Goal: Find specific page/section: Find specific page/section

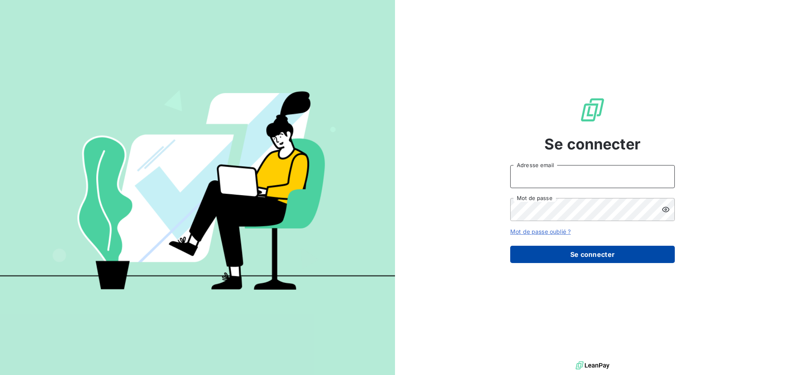
type input "[EMAIL_ADDRESS][DOMAIN_NAME]"
click at [591, 257] on button "Se connecter" at bounding box center [592, 254] width 165 height 17
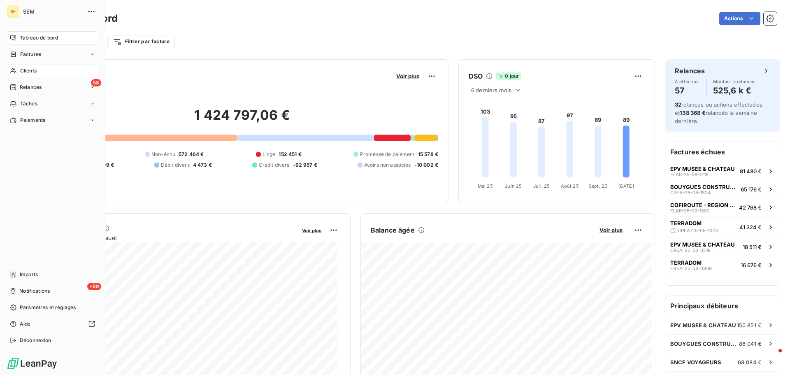
click at [23, 70] on span "Clients" at bounding box center [28, 70] width 16 height 7
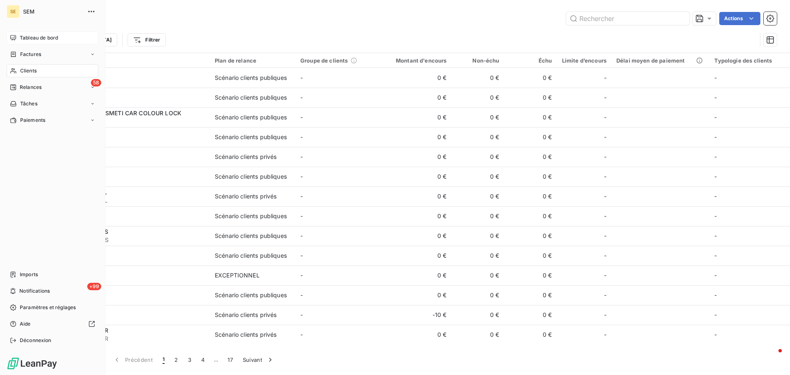
click at [32, 35] on span "Tableau de bord" at bounding box center [39, 37] width 38 height 7
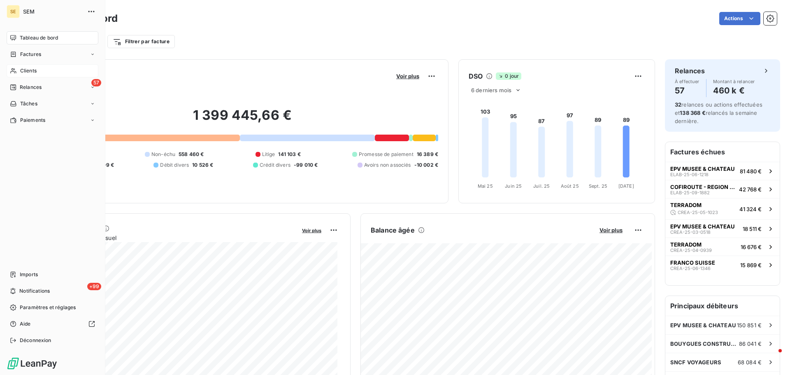
click at [32, 72] on span "Clients" at bounding box center [28, 70] width 16 height 7
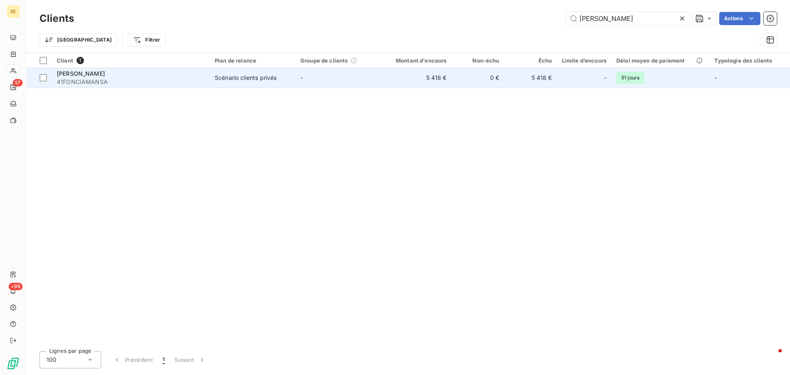
type input "[PERSON_NAME]"
click at [121, 74] on div "[PERSON_NAME]" at bounding box center [131, 74] width 148 height 8
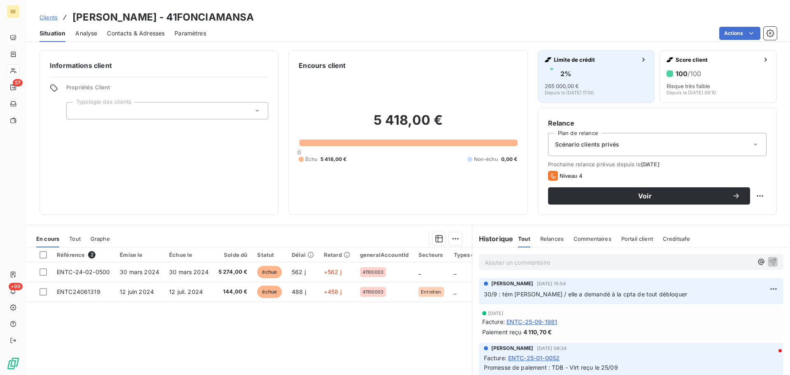
click at [639, 59] on icon "button" at bounding box center [643, 60] width 8 height 8
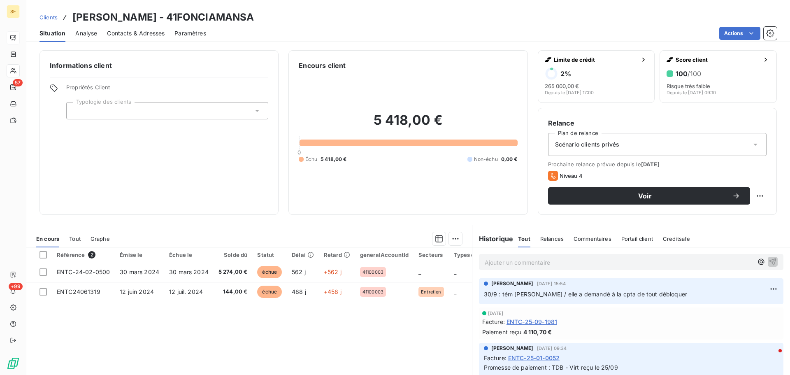
drag, startPoint x: 145, startPoint y: 34, endPoint x: 151, endPoint y: 39, distance: 8.2
click at [145, 34] on span "Contacts & Adresses" at bounding box center [136, 33] width 58 height 8
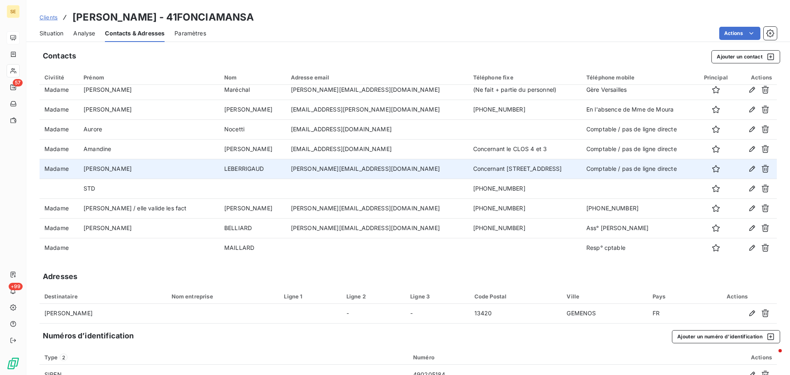
scroll to position [84, 0]
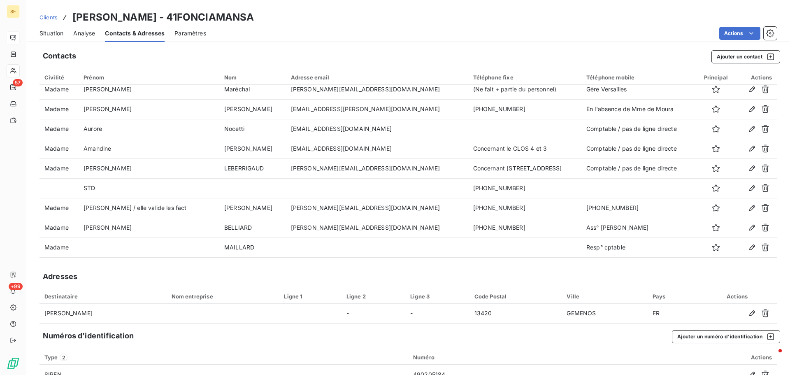
click at [52, 31] on span "Situation" at bounding box center [51, 33] width 24 height 8
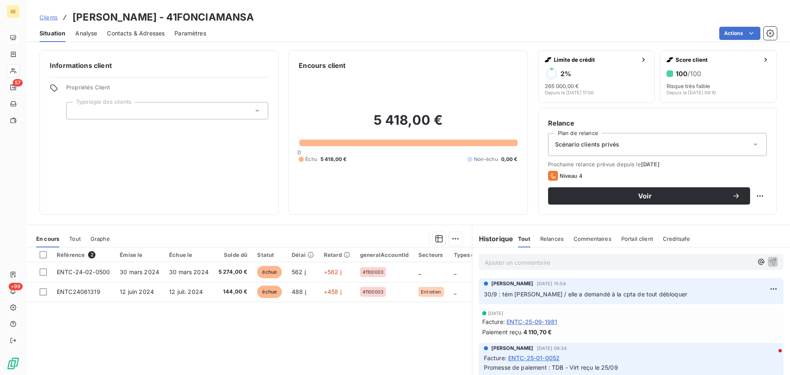
click at [112, 32] on span "Contacts & Adresses" at bounding box center [136, 33] width 58 height 8
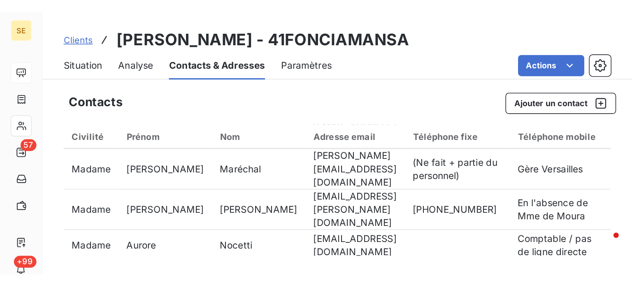
scroll to position [84, 0]
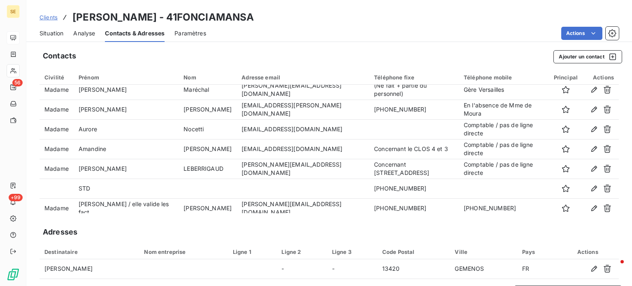
click at [54, 35] on span "Situation" at bounding box center [51, 33] width 24 height 8
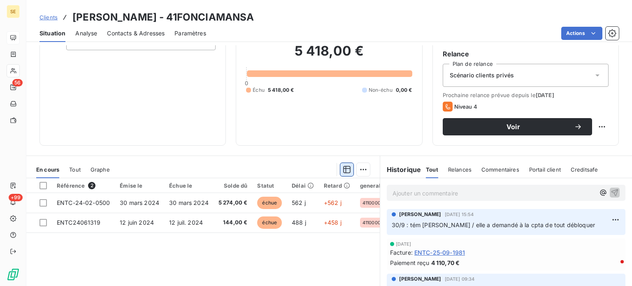
scroll to position [144, 0]
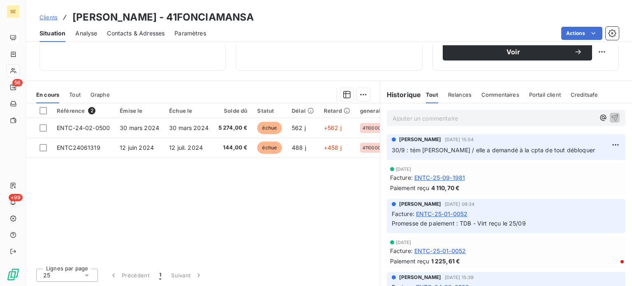
click at [411, 117] on p "Ajouter un commentaire ﻿" at bounding box center [493, 118] width 202 height 10
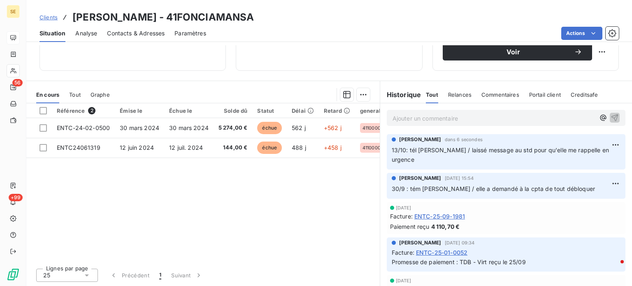
click at [15, 255] on div "SE 56 +99 Clients FONCIA MANSART - 41FONCIAMANSA Situation Analyse Contacts & A…" at bounding box center [316, 143] width 632 height 286
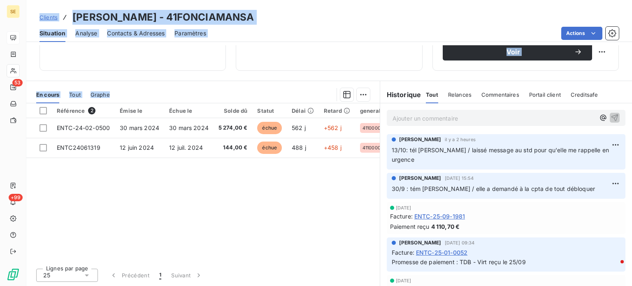
click at [115, 178] on div "Référence 2 Émise le Échue le Solde dû Statut Délai Retard generalAccountId Sec…" at bounding box center [202, 182] width 353 height 158
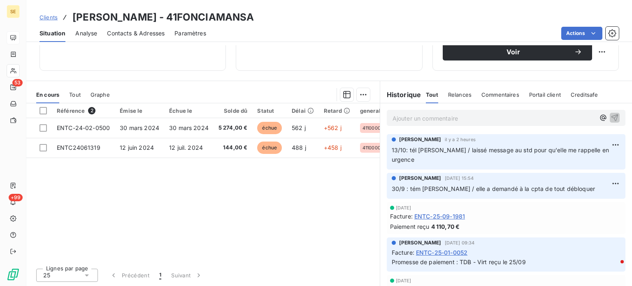
click at [43, 16] on span "Clients" at bounding box center [48, 17] width 18 height 7
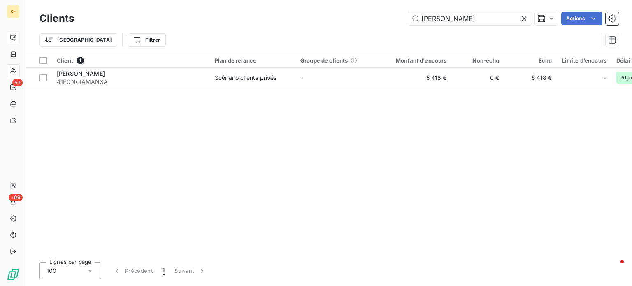
drag, startPoint x: 484, startPoint y: 18, endPoint x: 331, endPoint y: 21, distance: 153.8
click at [331, 20] on div "FONCIA MANSART Actions" at bounding box center [351, 18] width 535 height 13
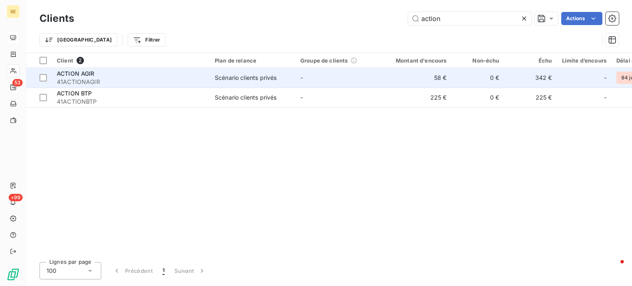
type input "action"
click at [143, 80] on span "41ACTIONAGIR" at bounding box center [131, 82] width 148 height 8
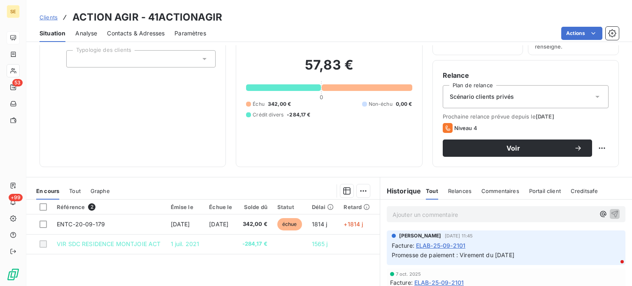
scroll to position [123, 0]
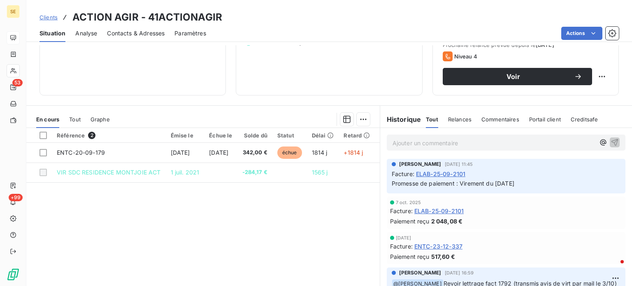
click at [44, 17] on span "Clients" at bounding box center [48, 17] width 18 height 7
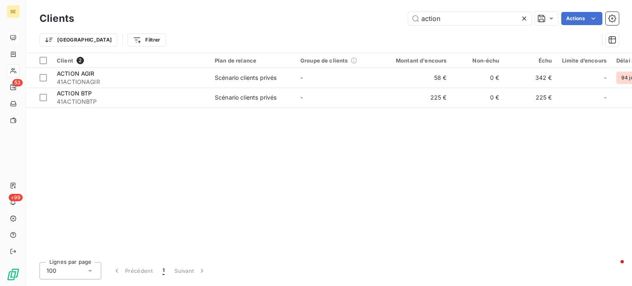
drag, startPoint x: 449, startPoint y: 18, endPoint x: 335, endPoint y: 26, distance: 114.6
click at [335, 26] on div "Clients action Actions" at bounding box center [328, 18] width 579 height 17
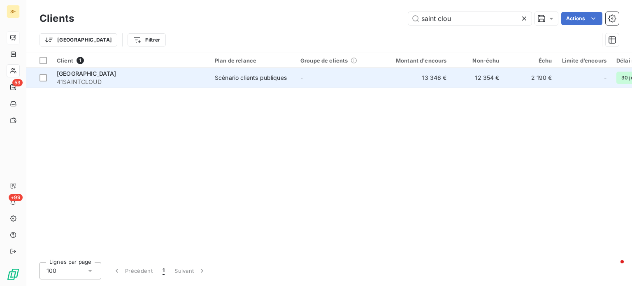
type input "saint clou"
click at [96, 72] on span "[GEOGRAPHIC_DATA]" at bounding box center [87, 73] width 60 height 7
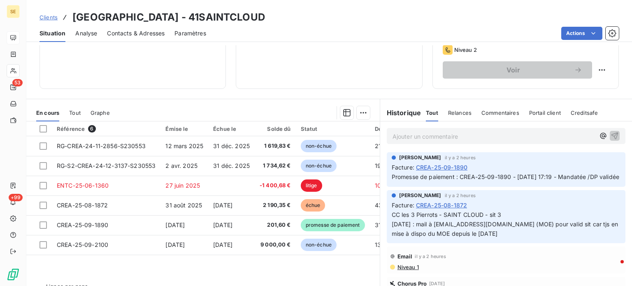
scroll to position [148, 0]
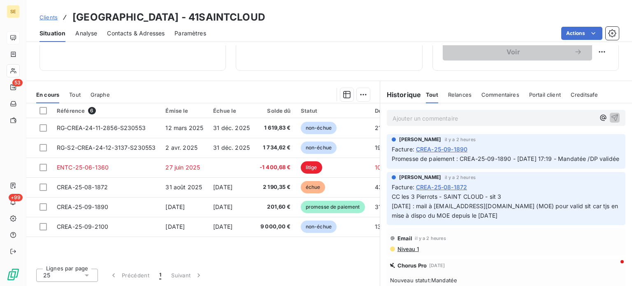
click at [44, 19] on span "Clients" at bounding box center [48, 17] width 18 height 7
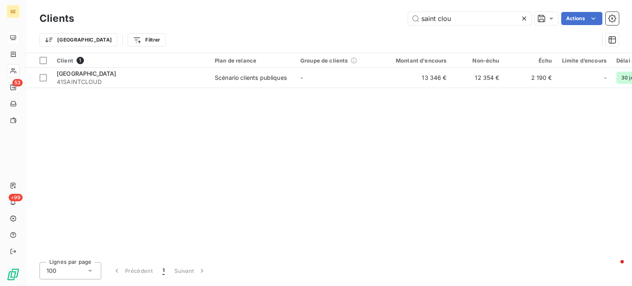
drag, startPoint x: 461, startPoint y: 18, endPoint x: 263, endPoint y: 22, distance: 198.3
click at [264, 23] on div "saint clou Actions" at bounding box center [351, 18] width 535 height 13
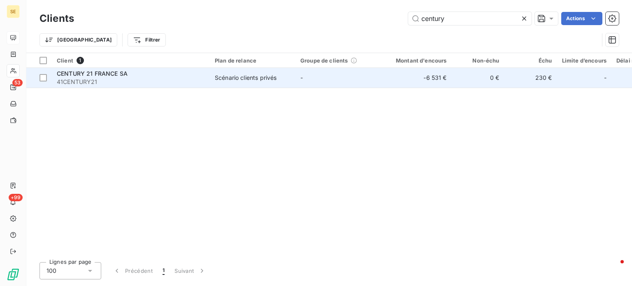
type input "century"
click at [181, 81] on span "41CENTURY21" at bounding box center [131, 82] width 148 height 8
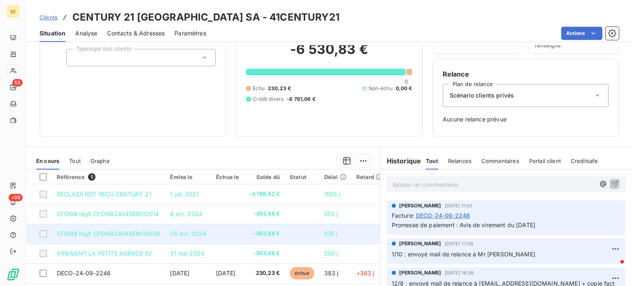
scroll to position [119, 0]
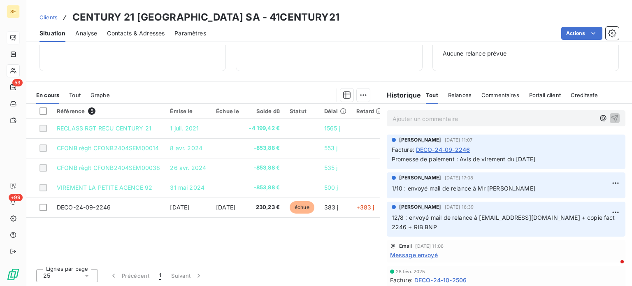
click at [46, 15] on span "Clients" at bounding box center [48, 17] width 18 height 7
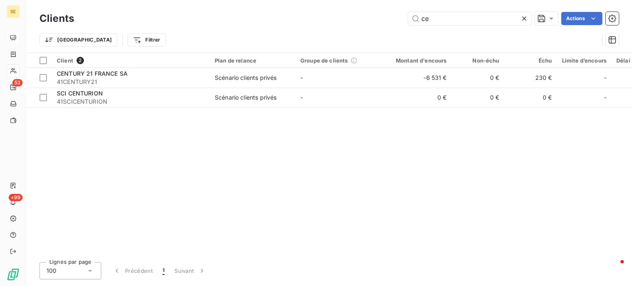
type input "c"
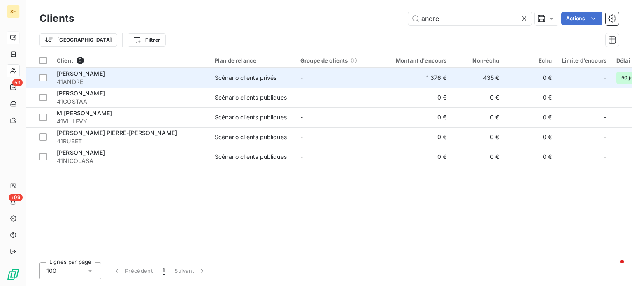
type input "andre"
click at [171, 85] on span "41ANDRE" at bounding box center [131, 82] width 148 height 8
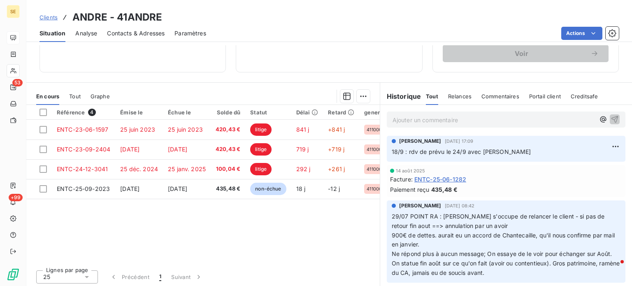
scroll to position [148, 0]
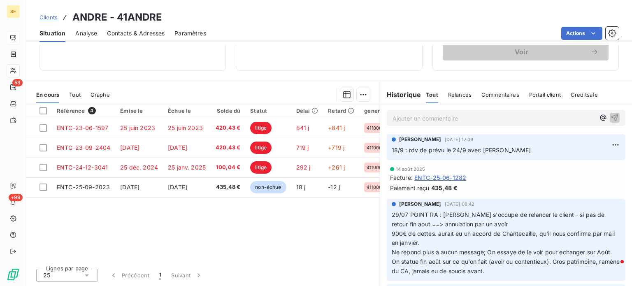
click at [436, 118] on p "Ajouter un commentaire ﻿" at bounding box center [493, 118] width 202 height 10
